Goal: Find specific page/section: Find specific page/section

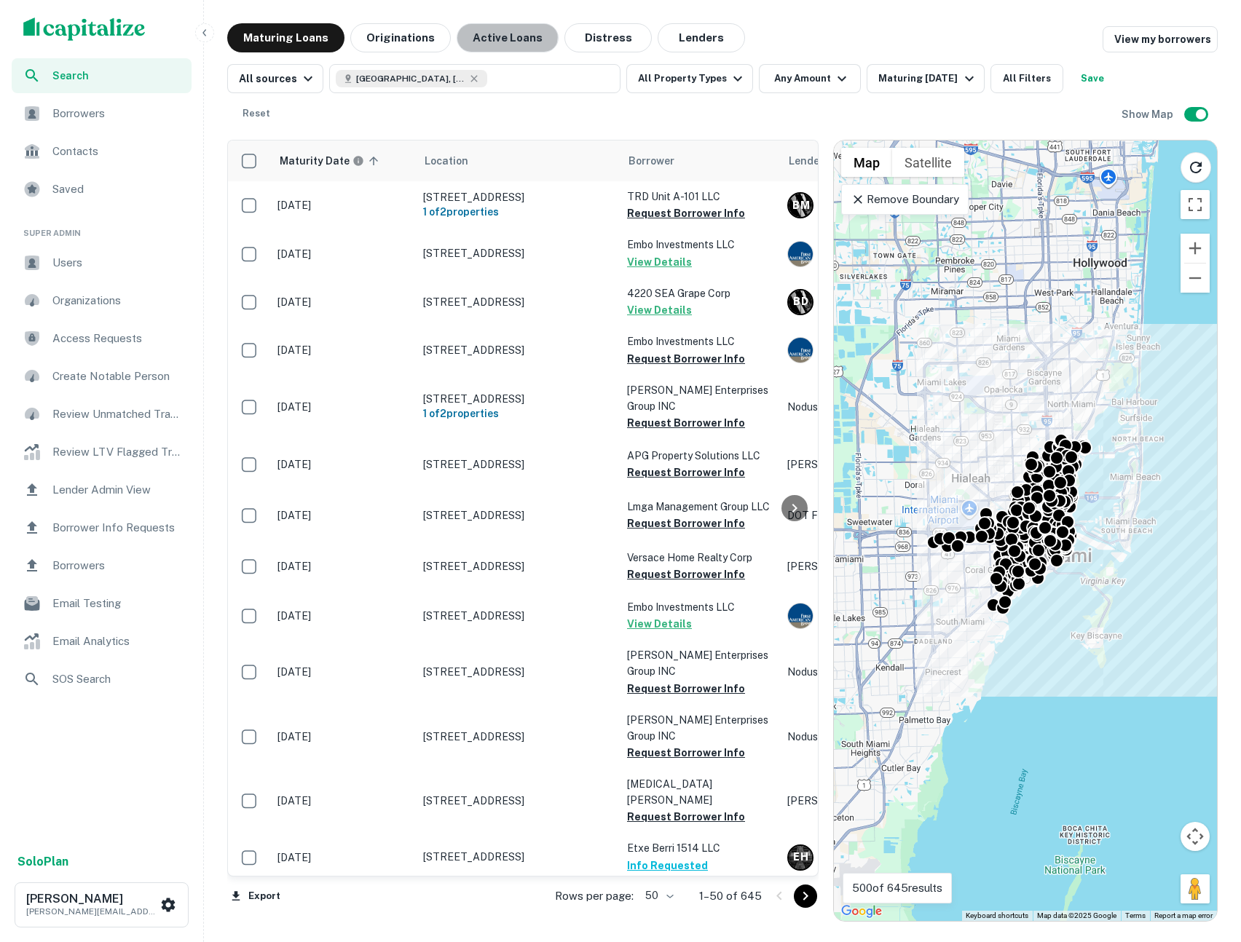
drag, startPoint x: 493, startPoint y: 34, endPoint x: 792, endPoint y: 119, distance: 310.9
click at [493, 35] on button "Active Loans" at bounding box center [508, 37] width 102 height 29
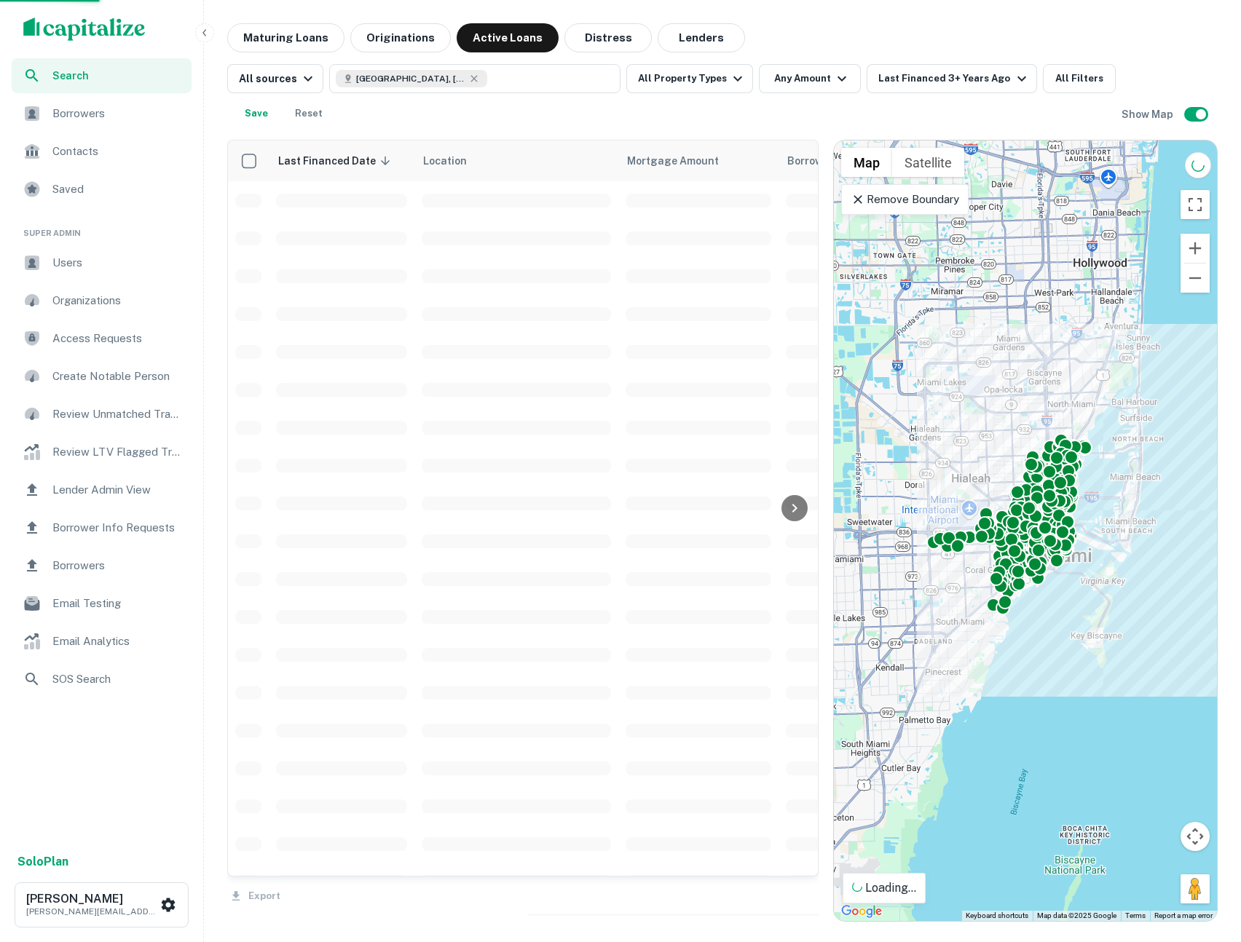
click at [861, 207] on p "Remove Boundary" at bounding box center [904, 199] width 108 height 17
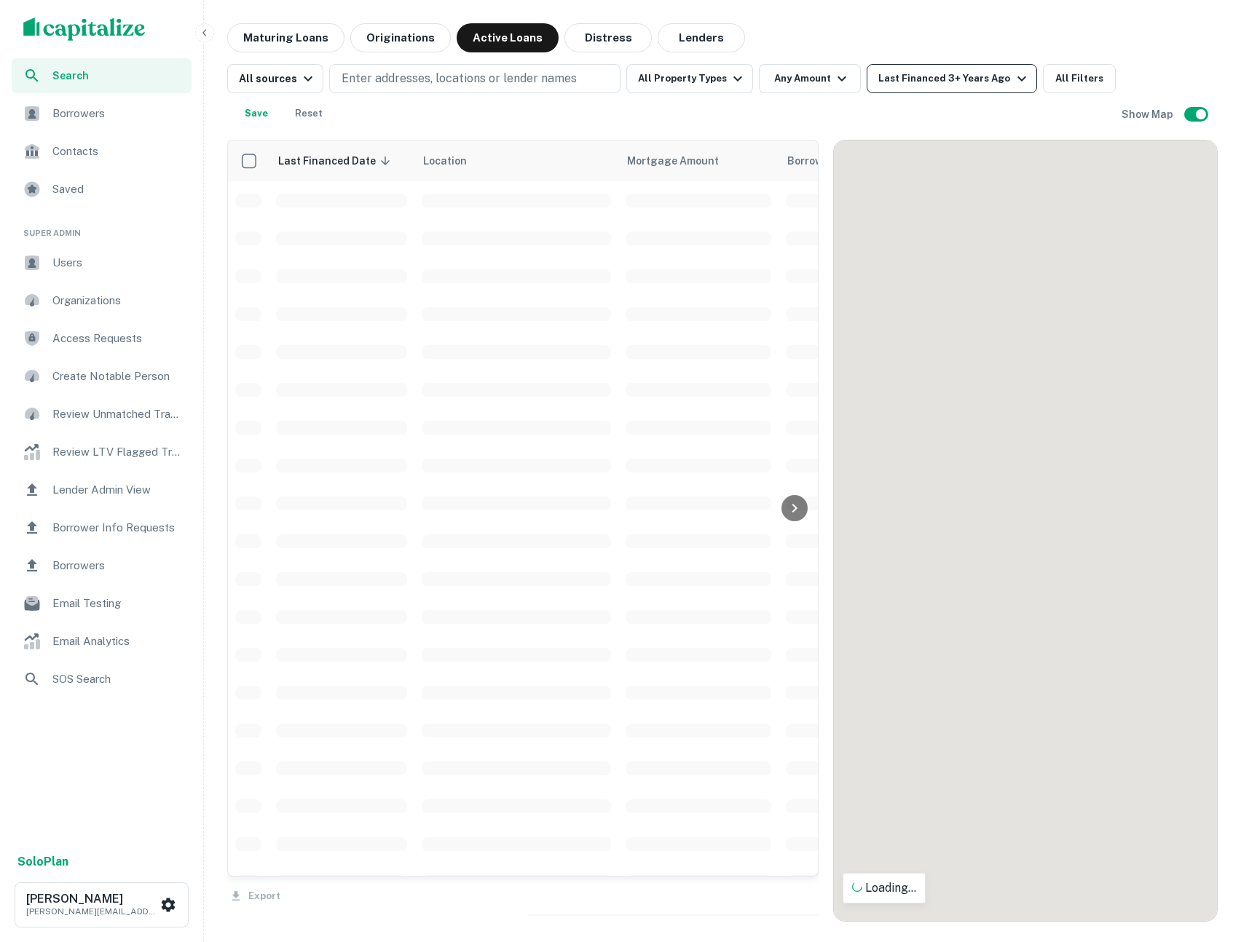
click at [891, 66] on button "Last Financed 3+ Years Ago" at bounding box center [951, 78] width 170 height 29
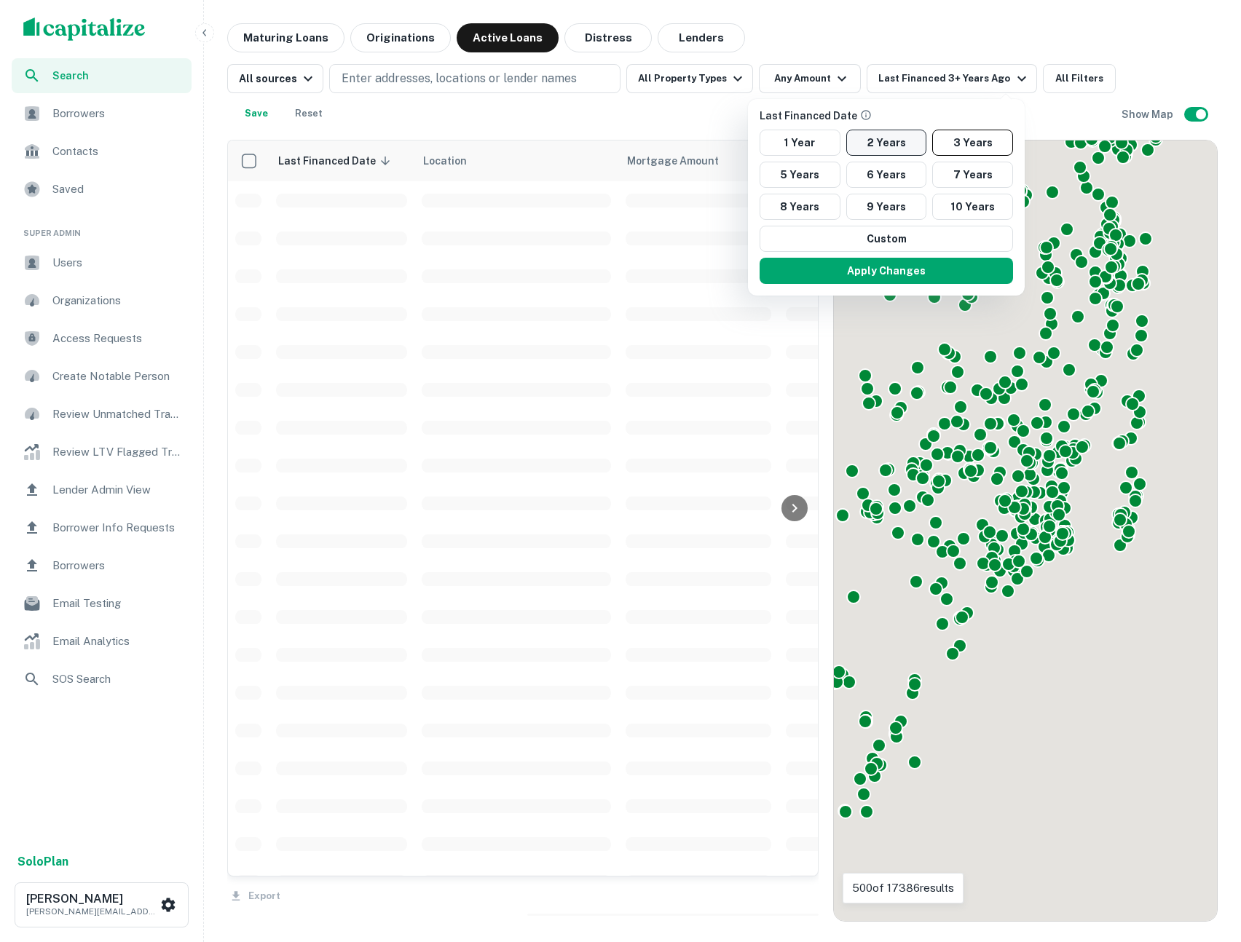
click at [877, 146] on button "2 Years" at bounding box center [886, 143] width 81 height 26
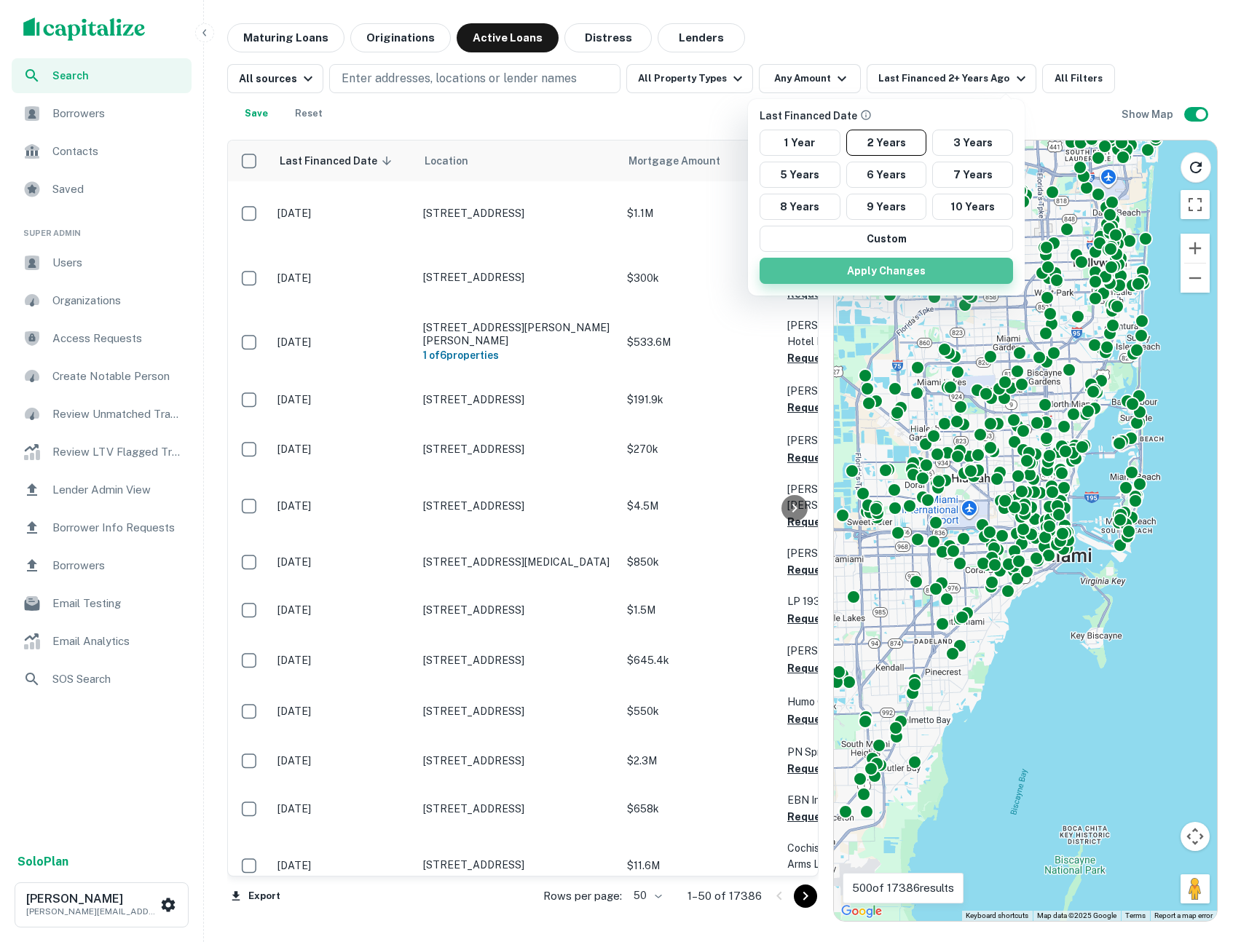
click at [884, 271] on button "Apply Changes" at bounding box center [885, 271] width 253 height 26
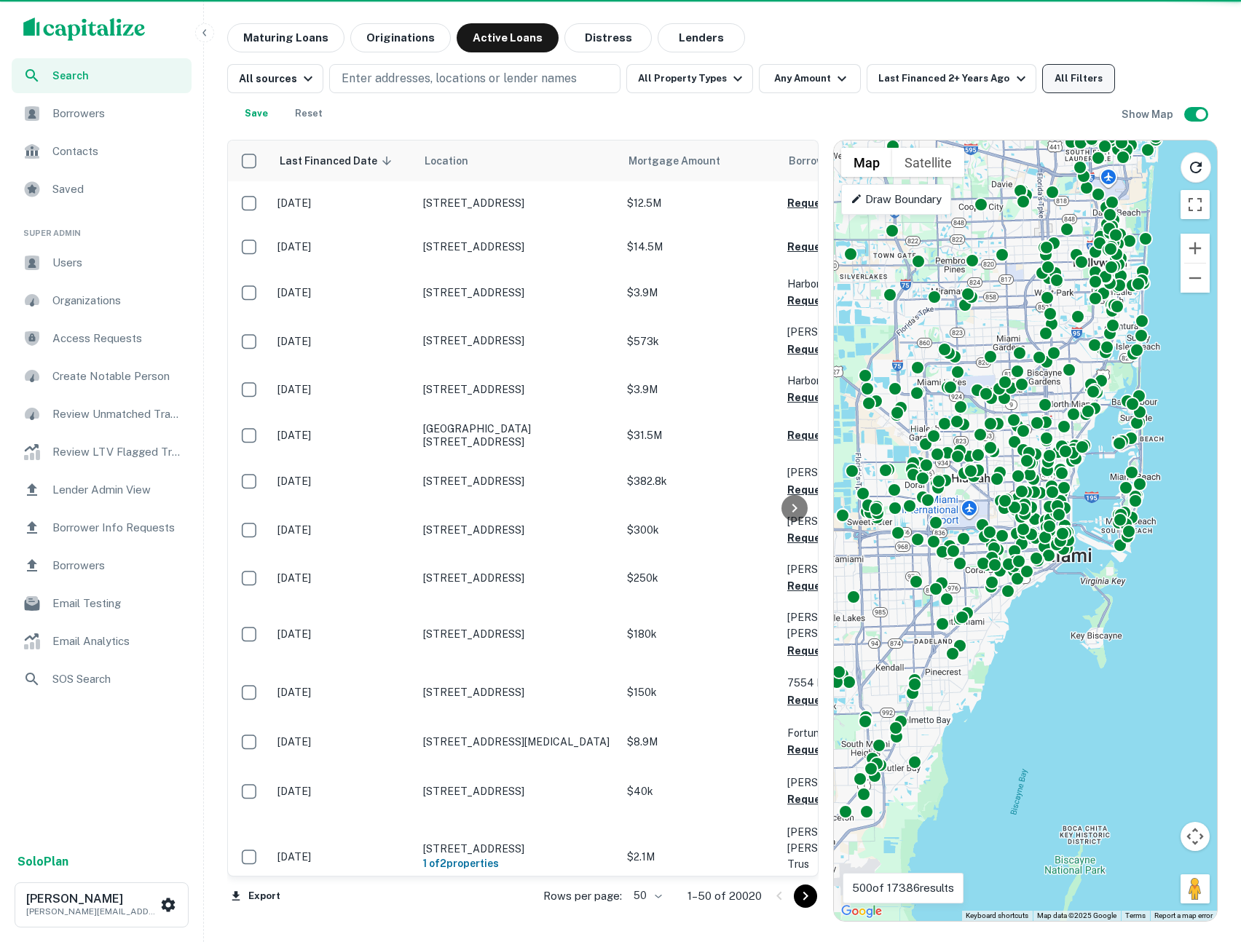
click at [1065, 82] on button "All Filters" at bounding box center [1078, 78] width 73 height 29
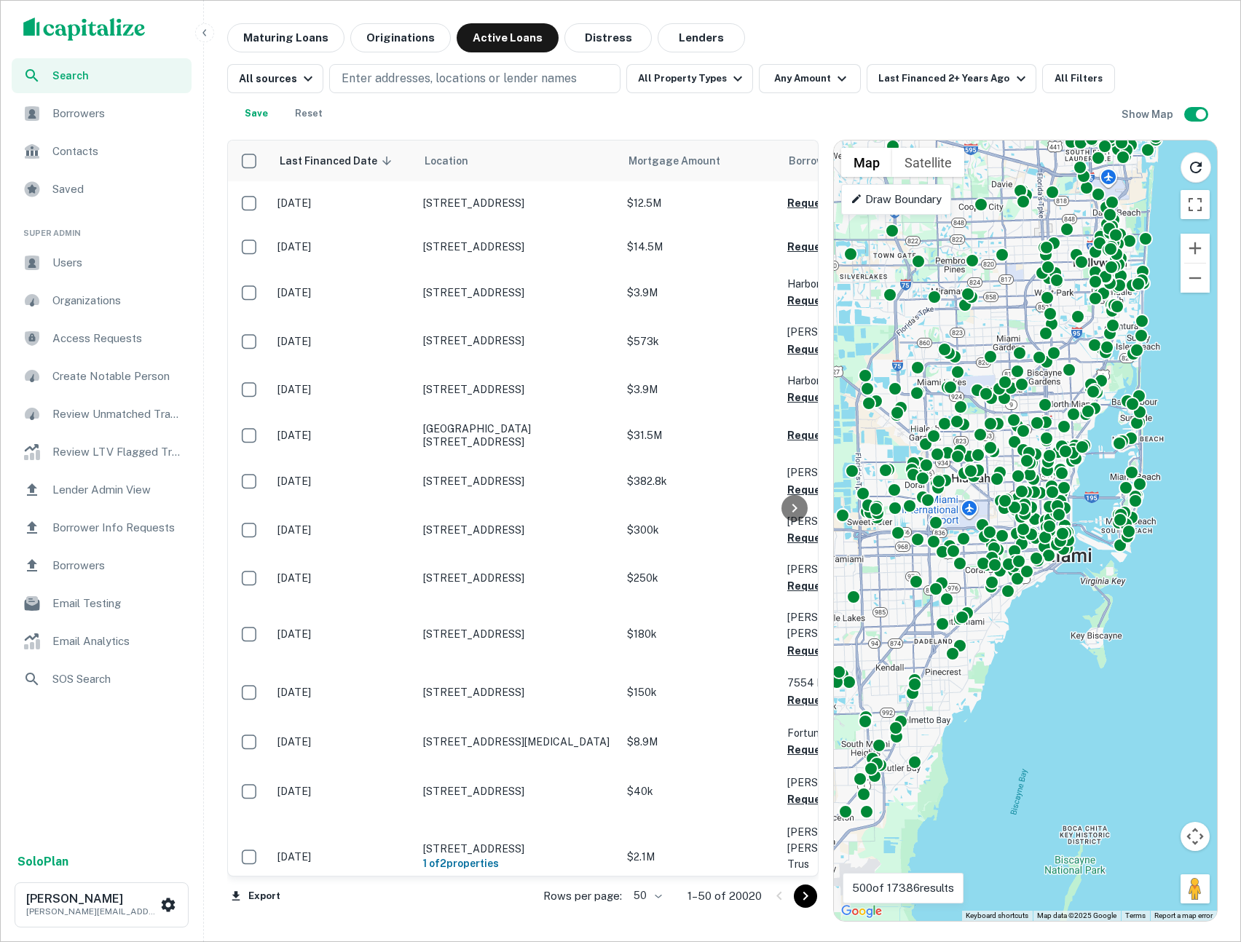
scroll to position [778, 0]
drag, startPoint x: 835, startPoint y: 923, endPoint x: 847, endPoint y: 891, distance: 34.3
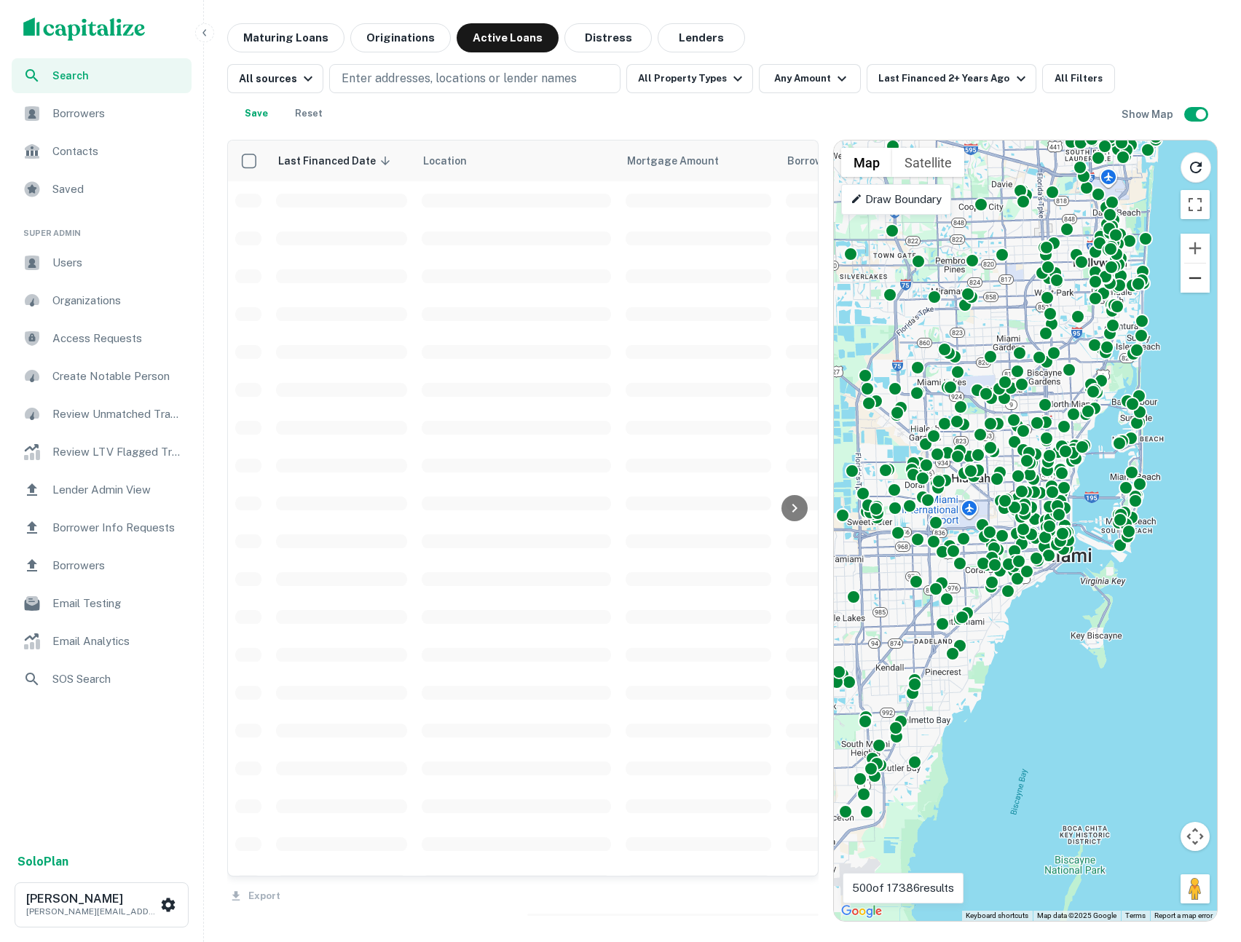
click at [1192, 284] on button "Zoom out" at bounding box center [1194, 278] width 29 height 29
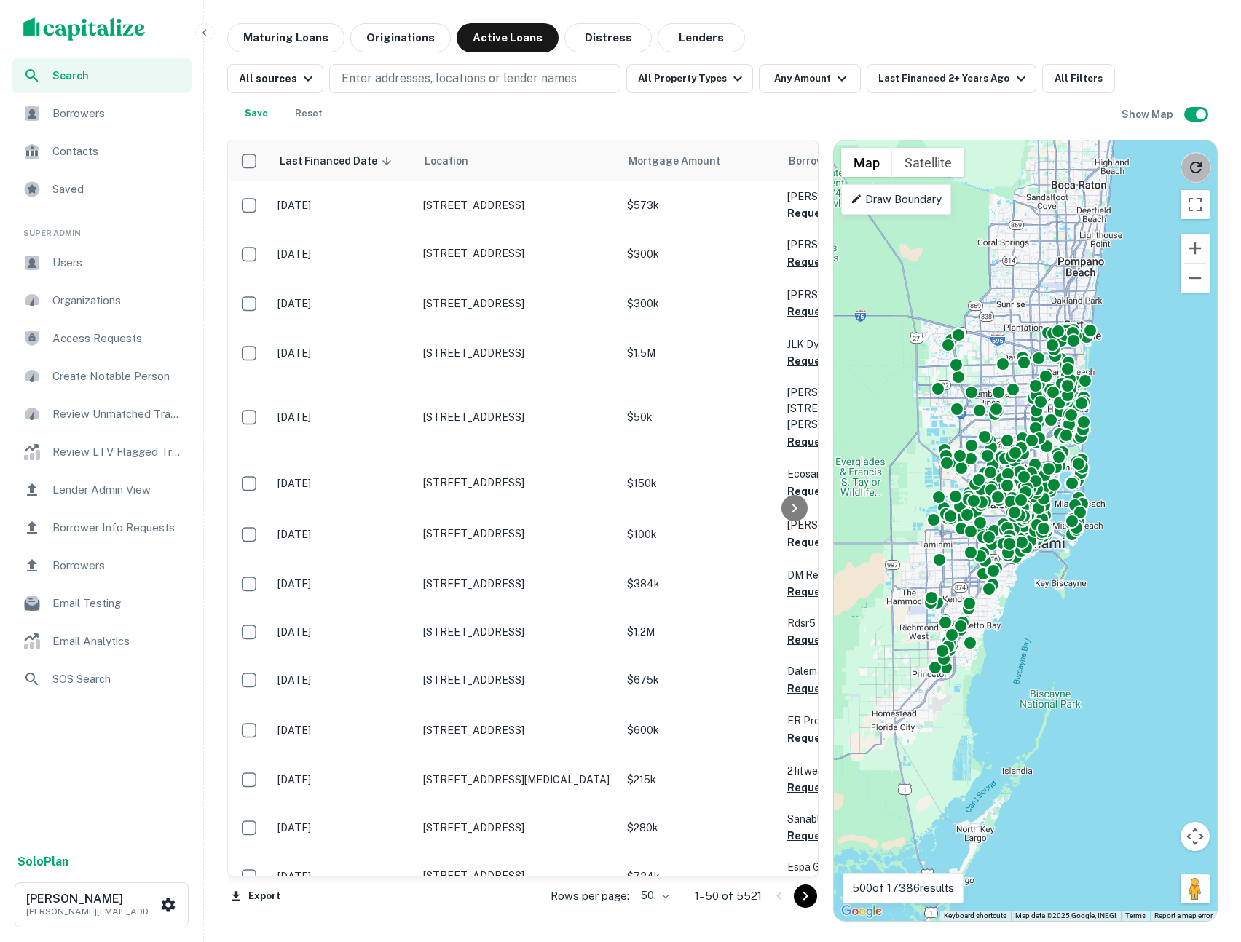
click at [1204, 163] on button "Reload search area" at bounding box center [1195, 167] width 31 height 31
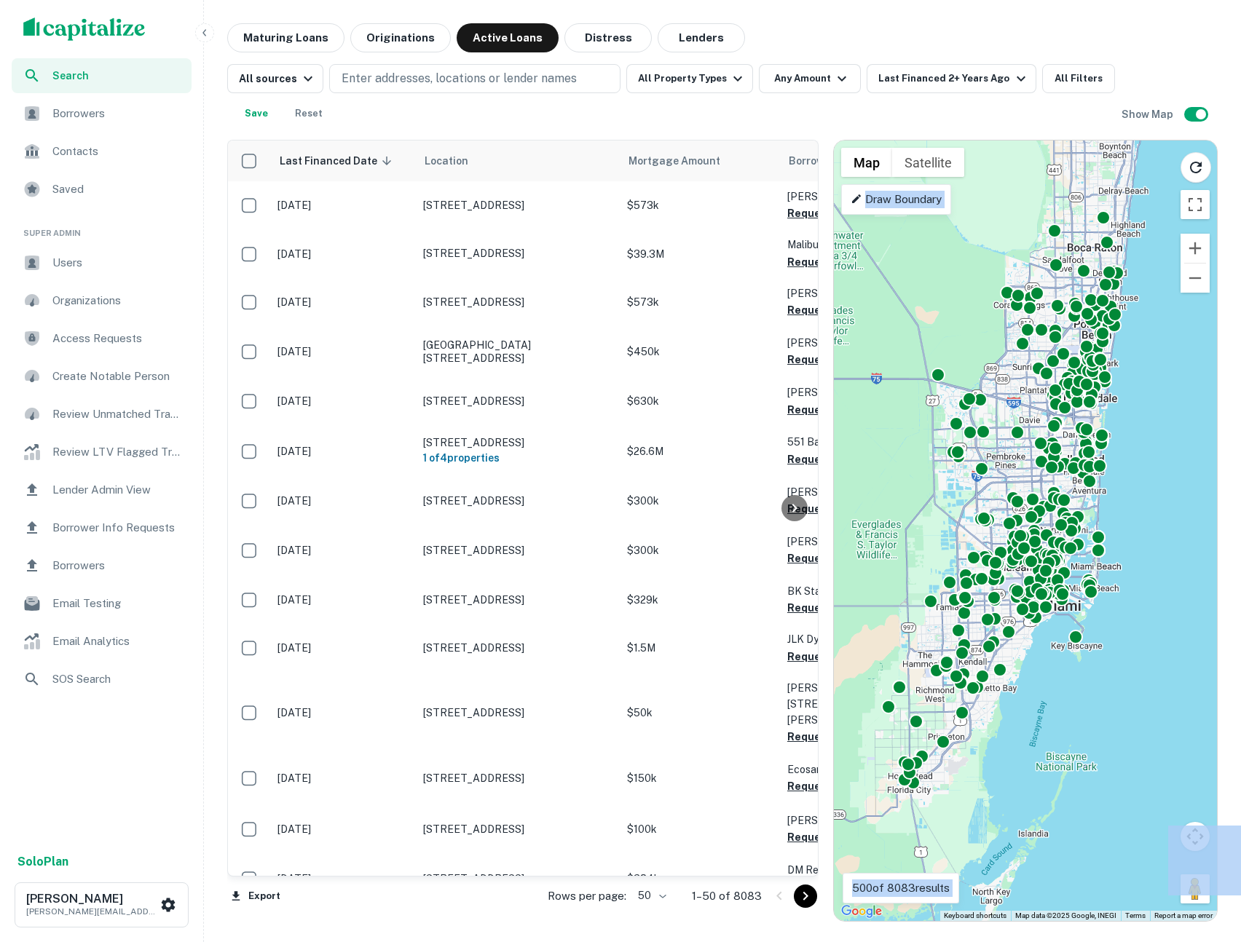
drag, startPoint x: 1143, startPoint y: 327, endPoint x: 1161, endPoint y: 344, distance: 24.7
click at [1160, 399] on div "To activate drag with keyboard, press Alt + Enter. Once in keyboard drag state,…" at bounding box center [1025, 531] width 383 height 781
click at [1185, 288] on button "Zoom out" at bounding box center [1194, 278] width 29 height 29
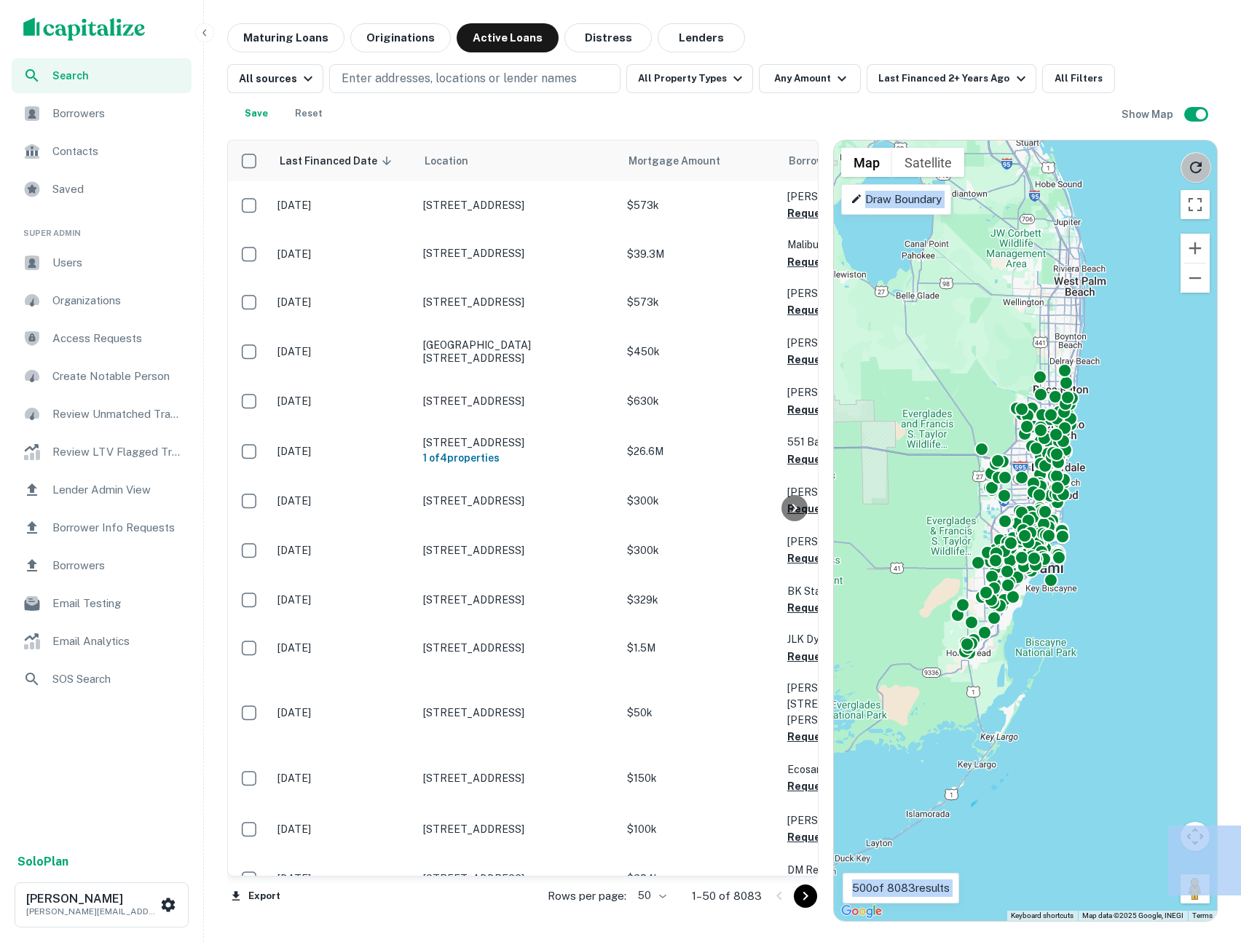
click at [1192, 180] on button "Reload search area" at bounding box center [1195, 167] width 31 height 31
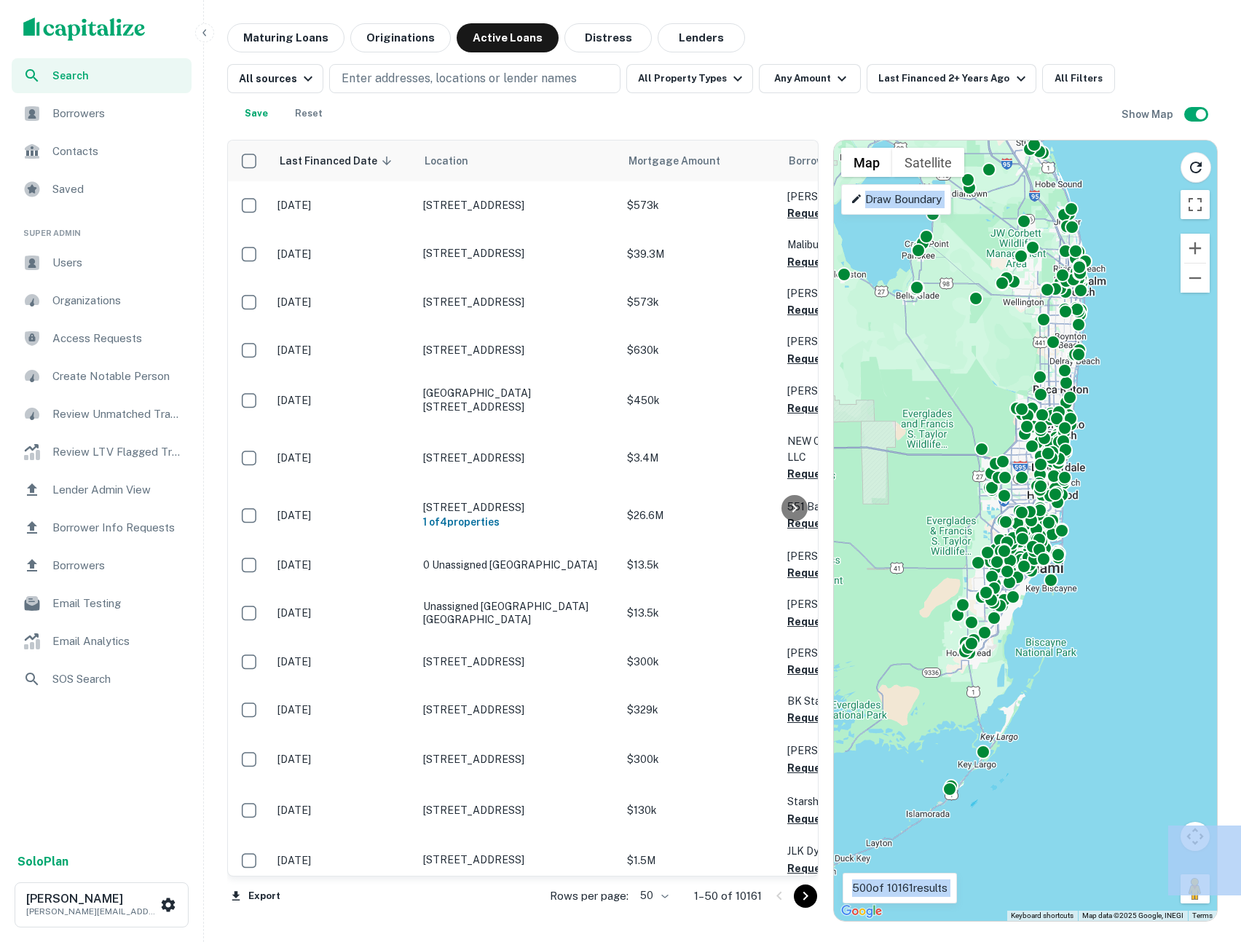
click at [95, 265] on span "Users" at bounding box center [117, 262] width 130 height 17
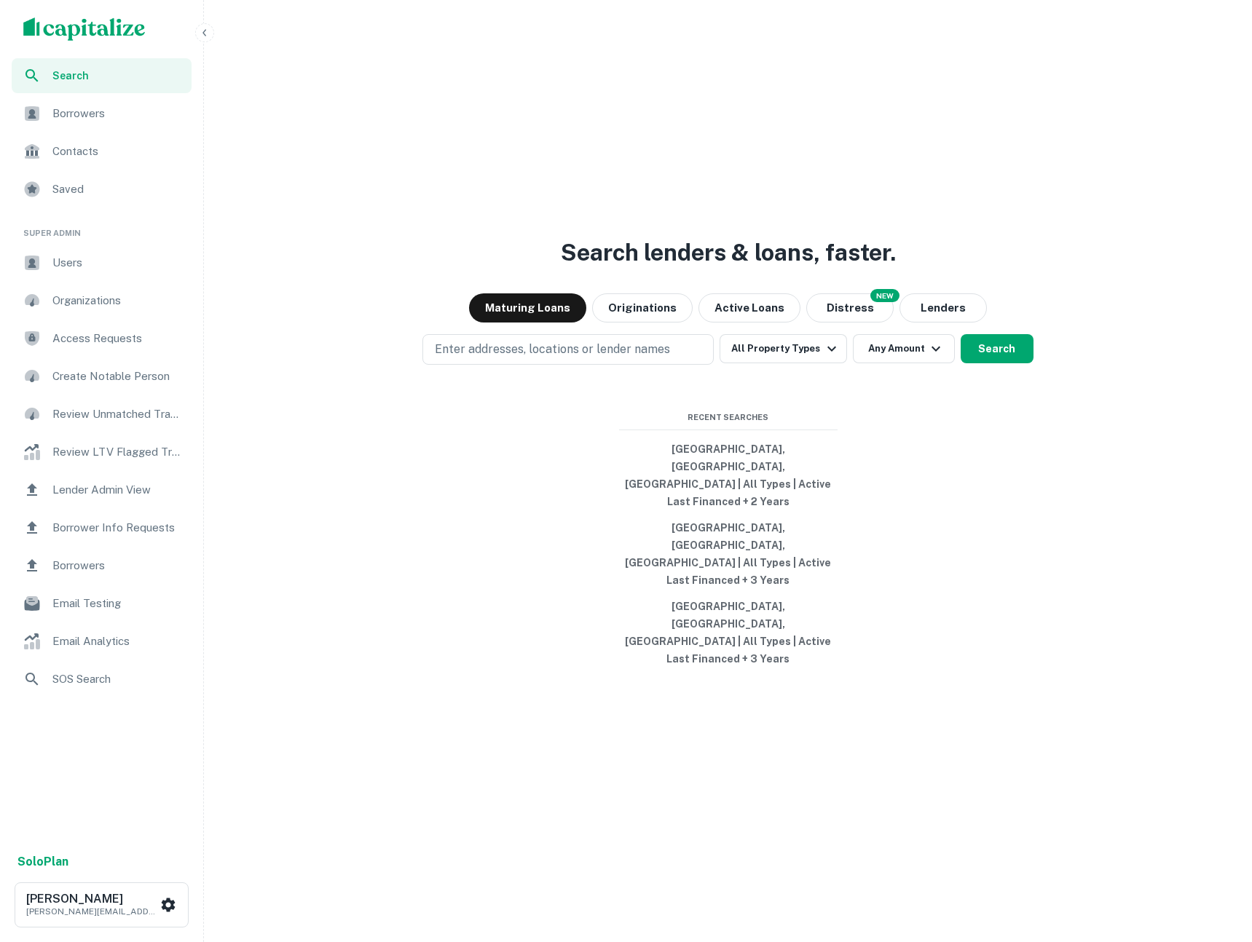
click at [71, 256] on span "Users" at bounding box center [117, 262] width 130 height 17
